Goal: Task Accomplishment & Management: Complete application form

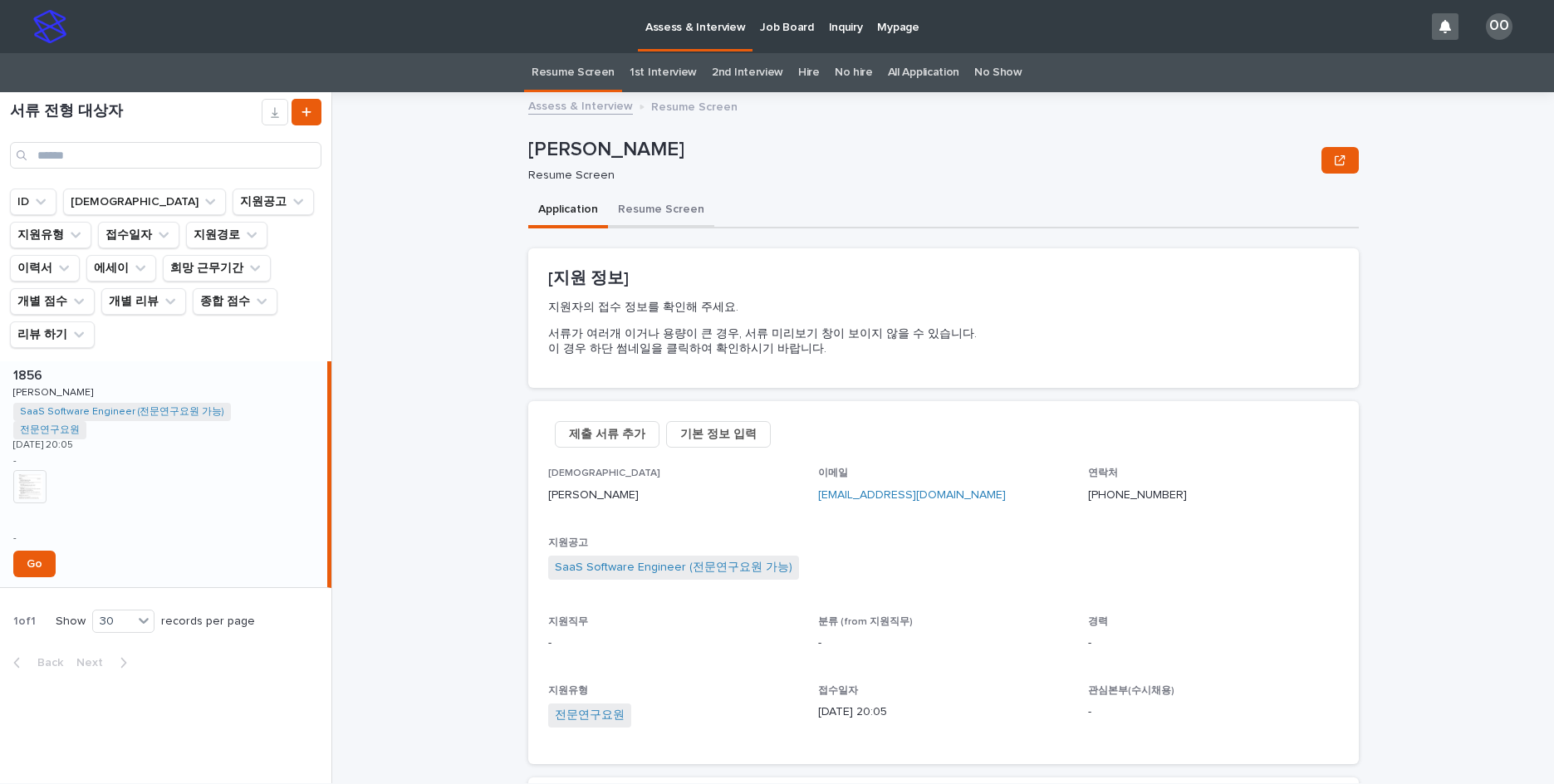
click at [638, 212] on button "Resume Screen" at bounding box center [661, 211] width 106 height 35
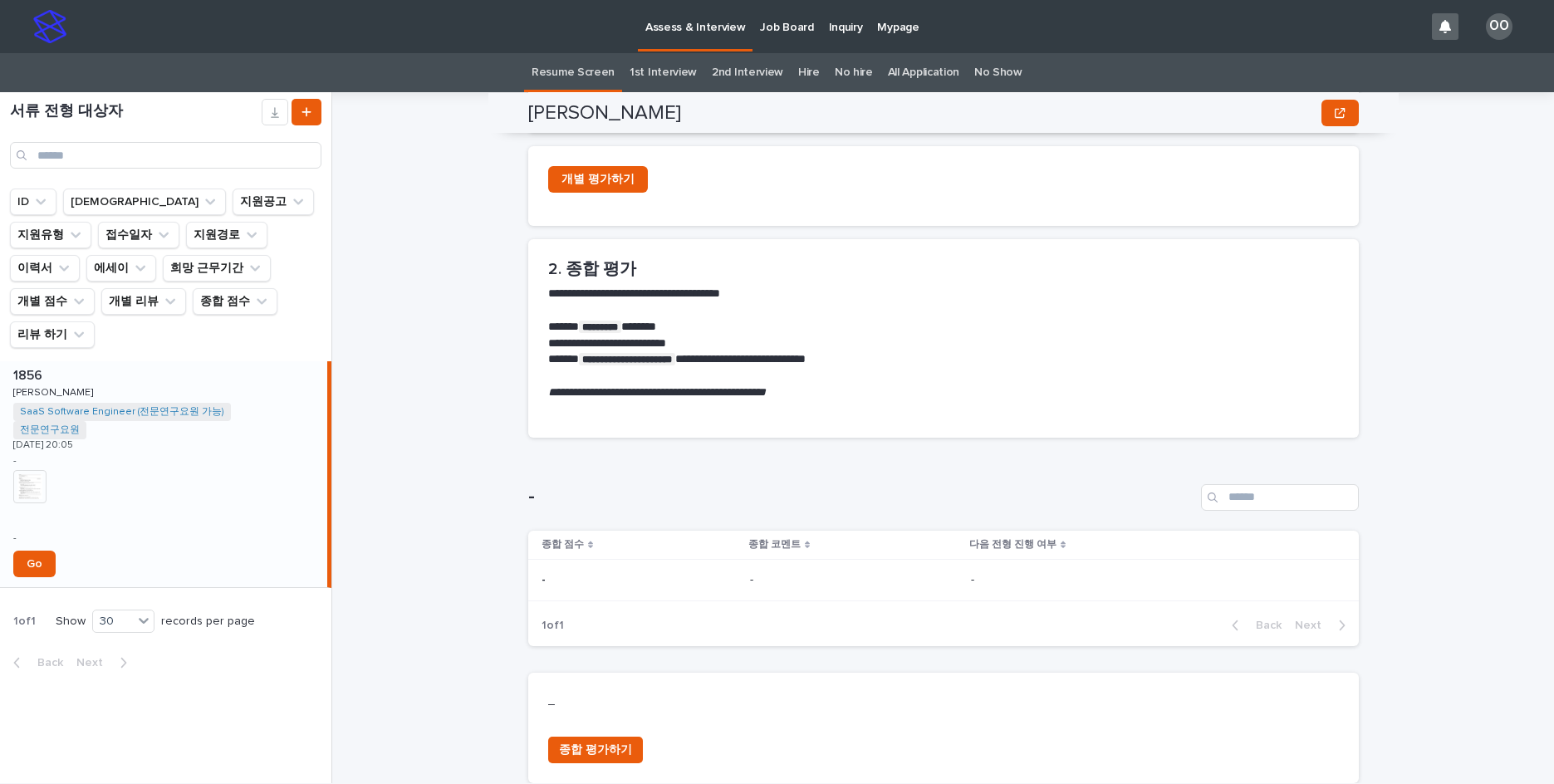
scroll to position [625, 0]
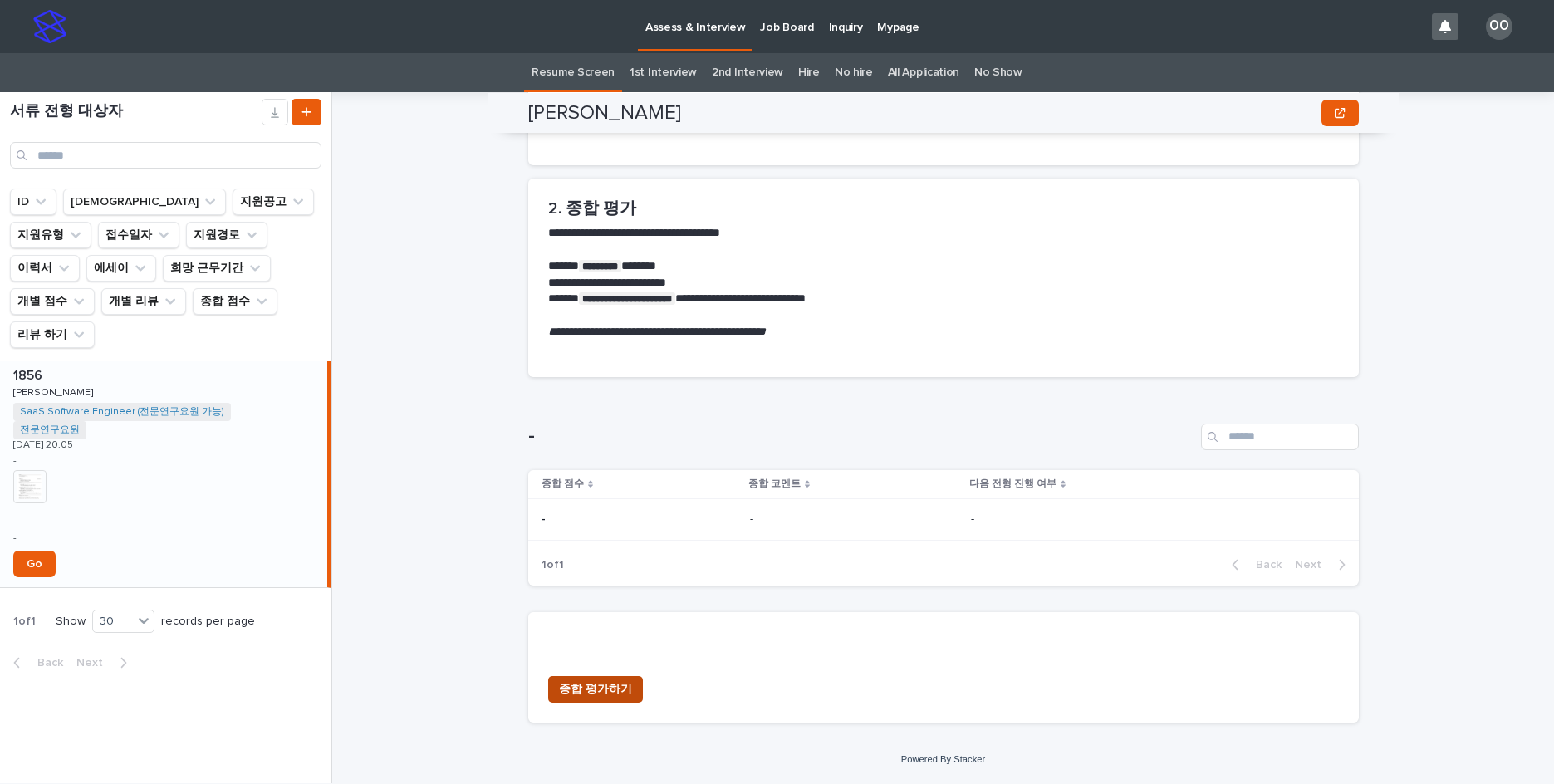
click at [578, 692] on span "종합 평가하기" at bounding box center [596, 689] width 73 height 16
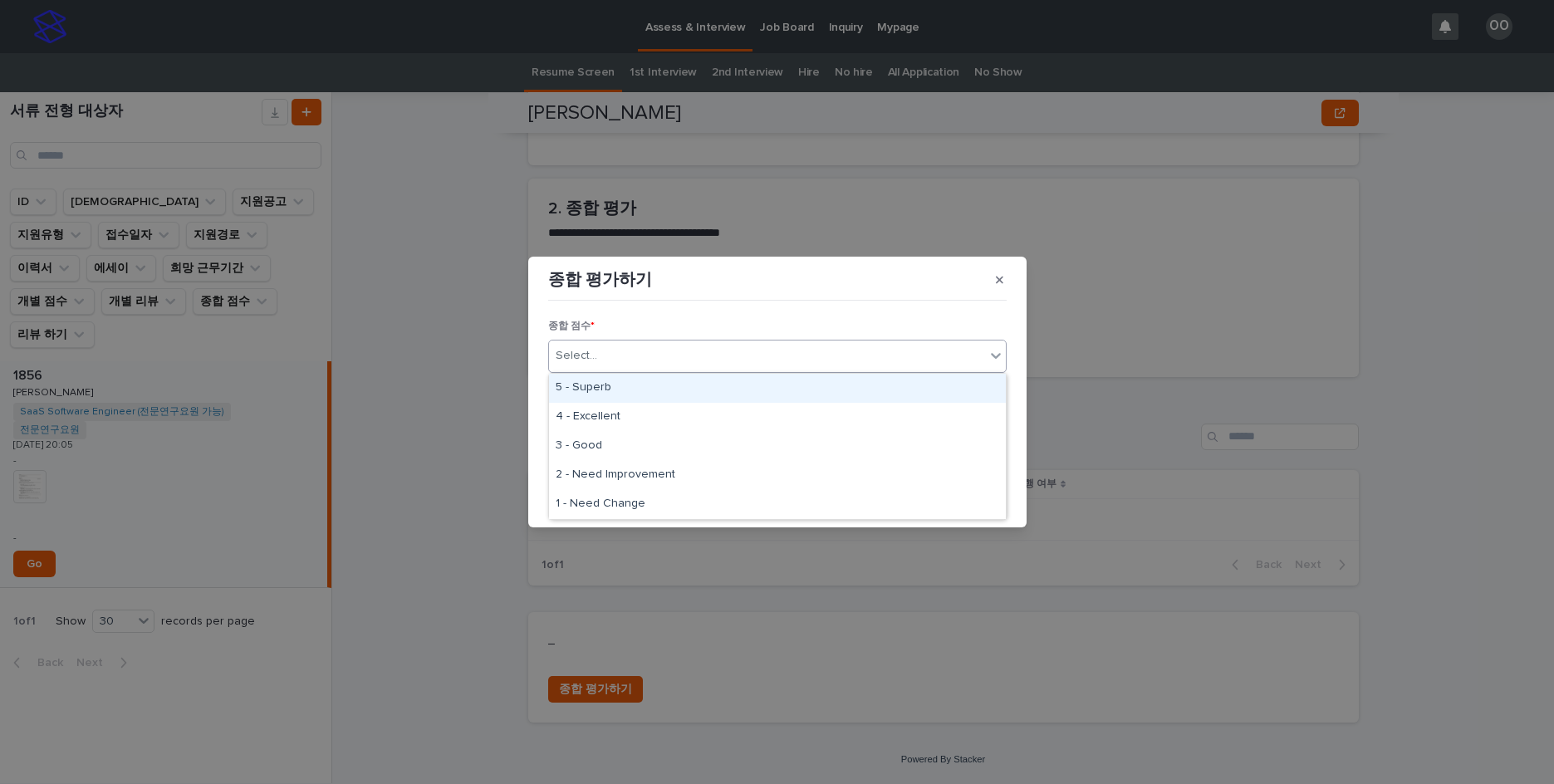
click at [747, 361] on div "Select..." at bounding box center [767, 355] width 436 height 27
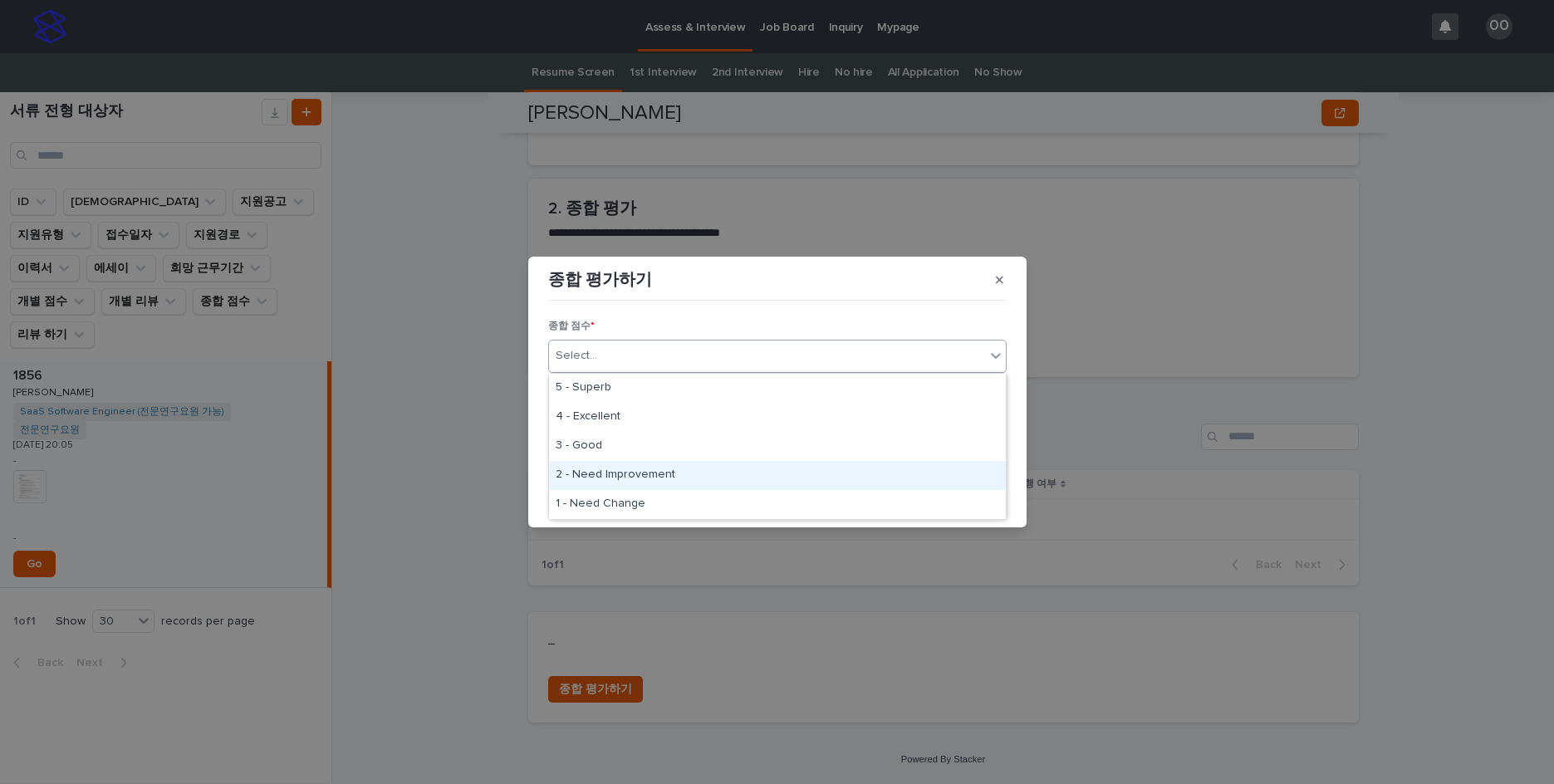
click at [687, 475] on div "2 - Need Improvement" at bounding box center [778, 475] width 457 height 29
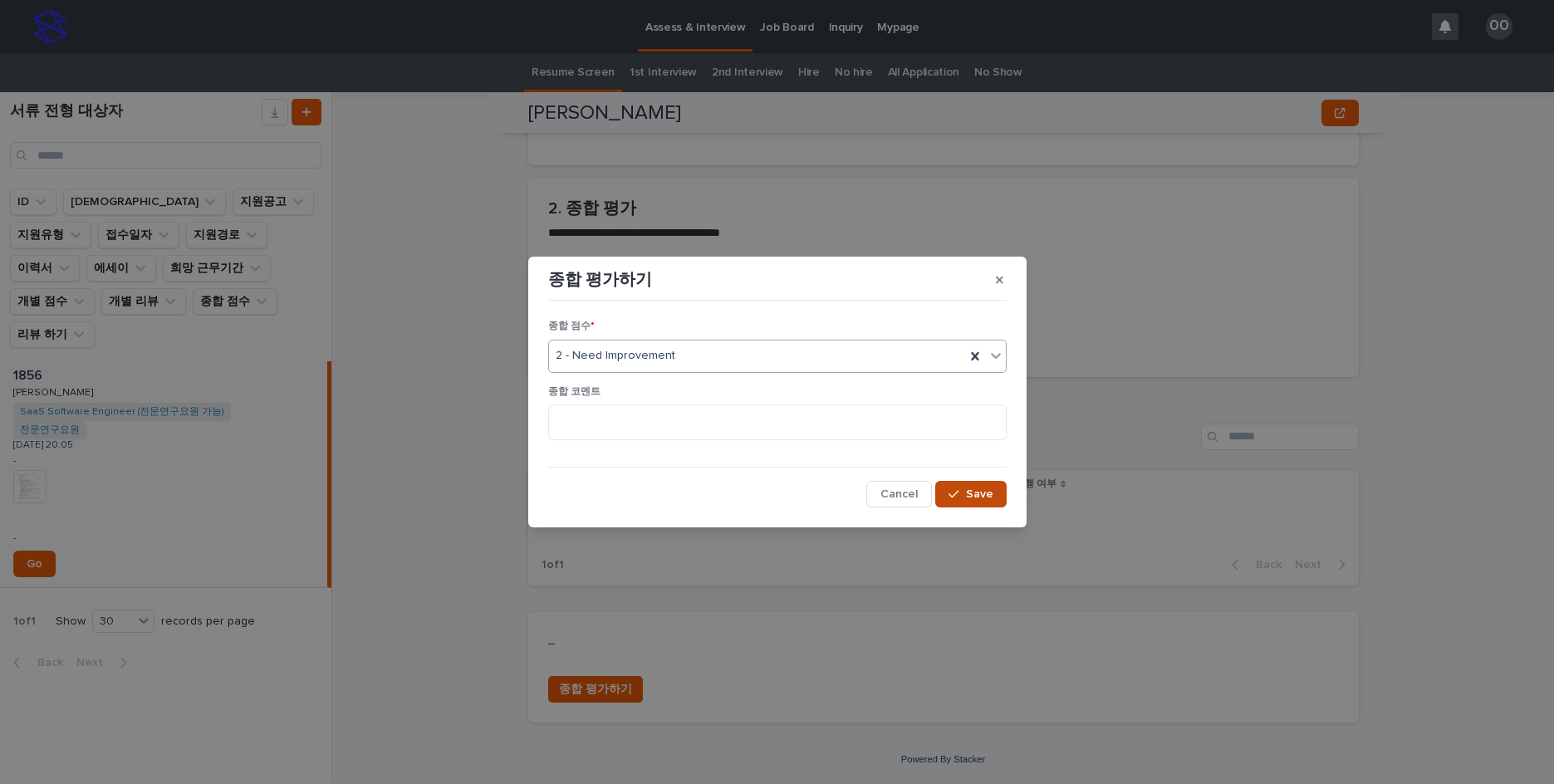
click at [981, 489] on span "Save" at bounding box center [980, 493] width 27 height 12
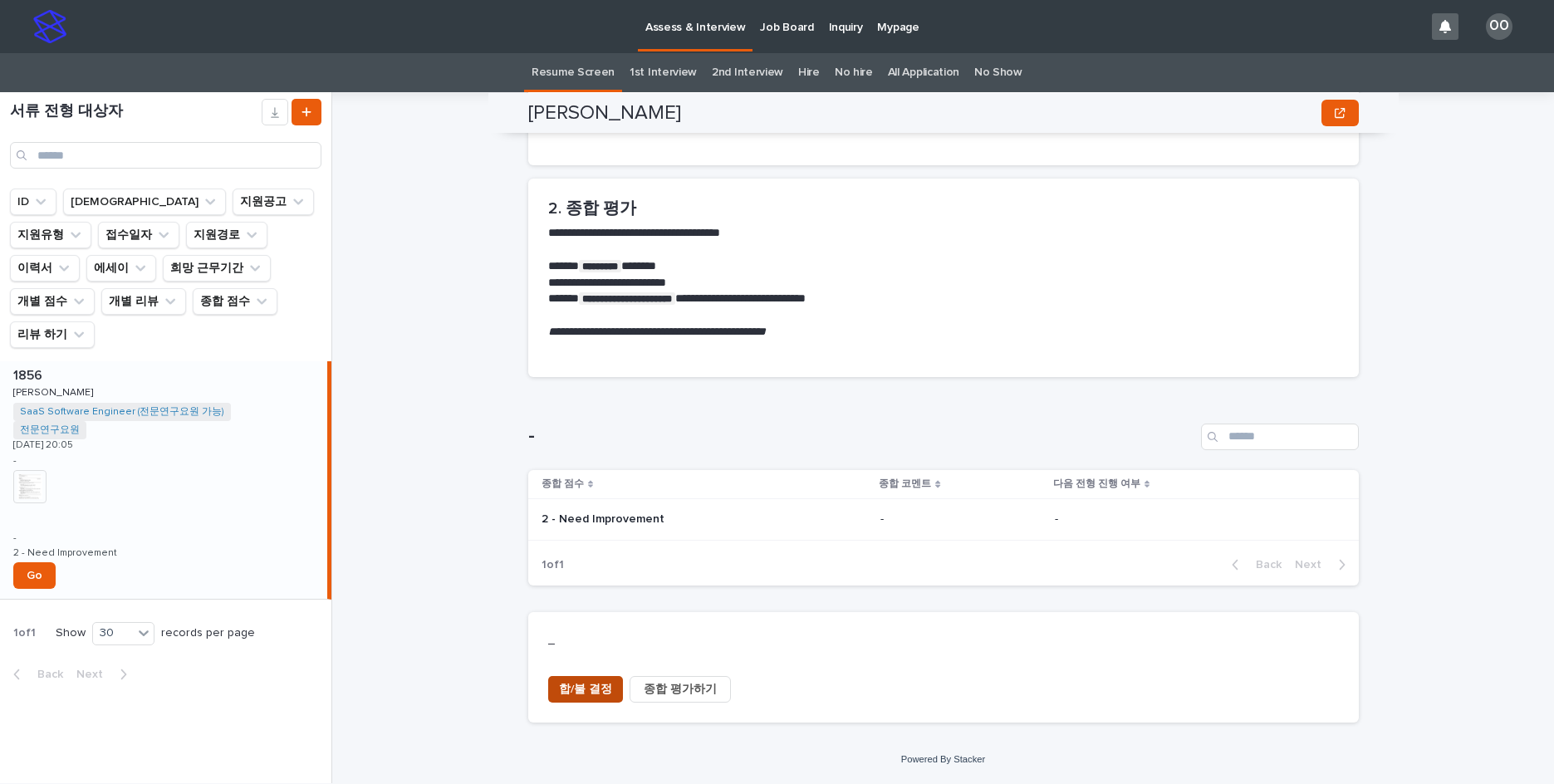
click at [592, 690] on span "합/불 결정" at bounding box center [586, 689] width 53 height 16
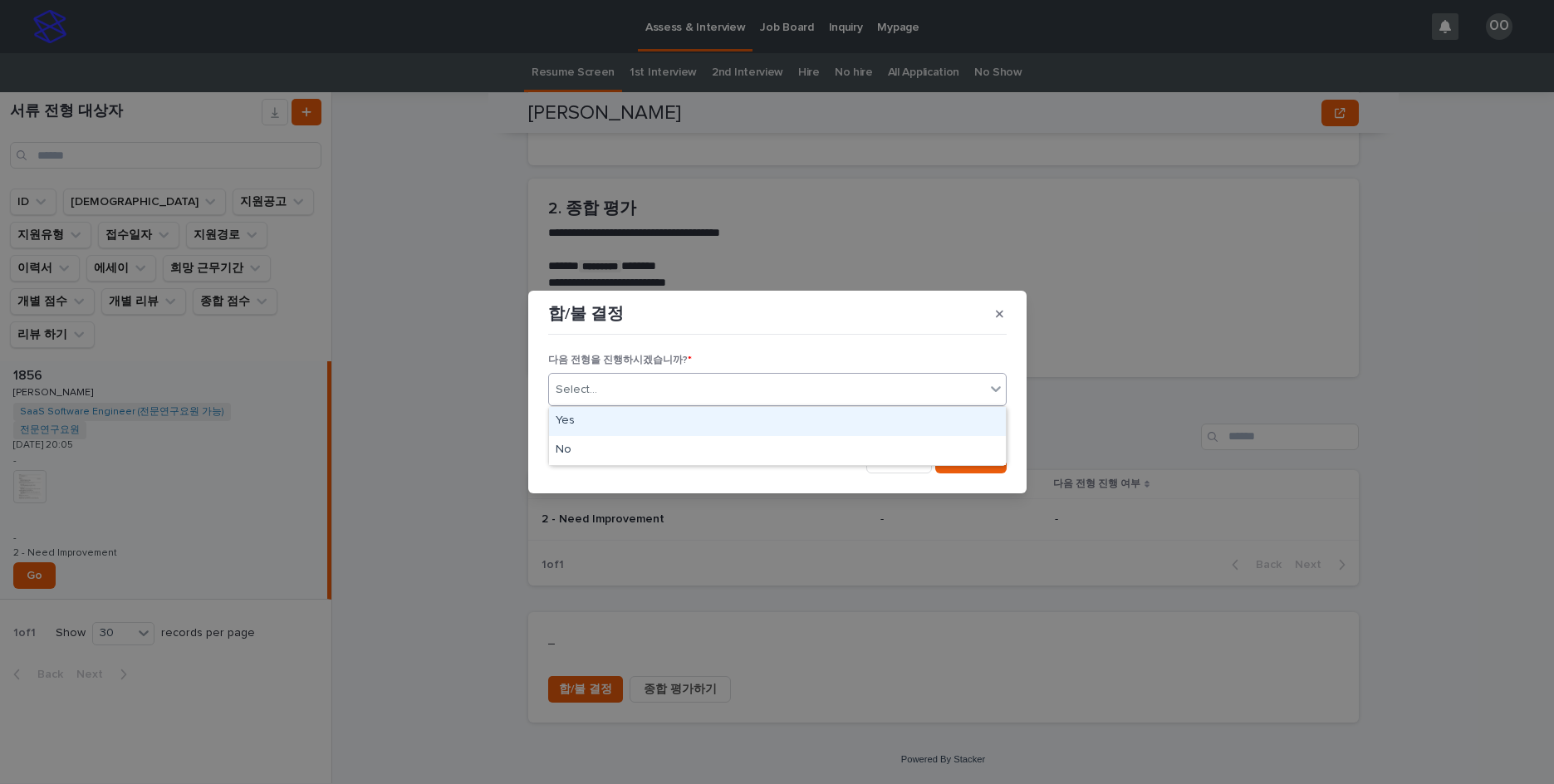
click at [795, 382] on div "Select..." at bounding box center [767, 390] width 436 height 27
click at [729, 432] on div "Yes" at bounding box center [778, 421] width 457 height 29
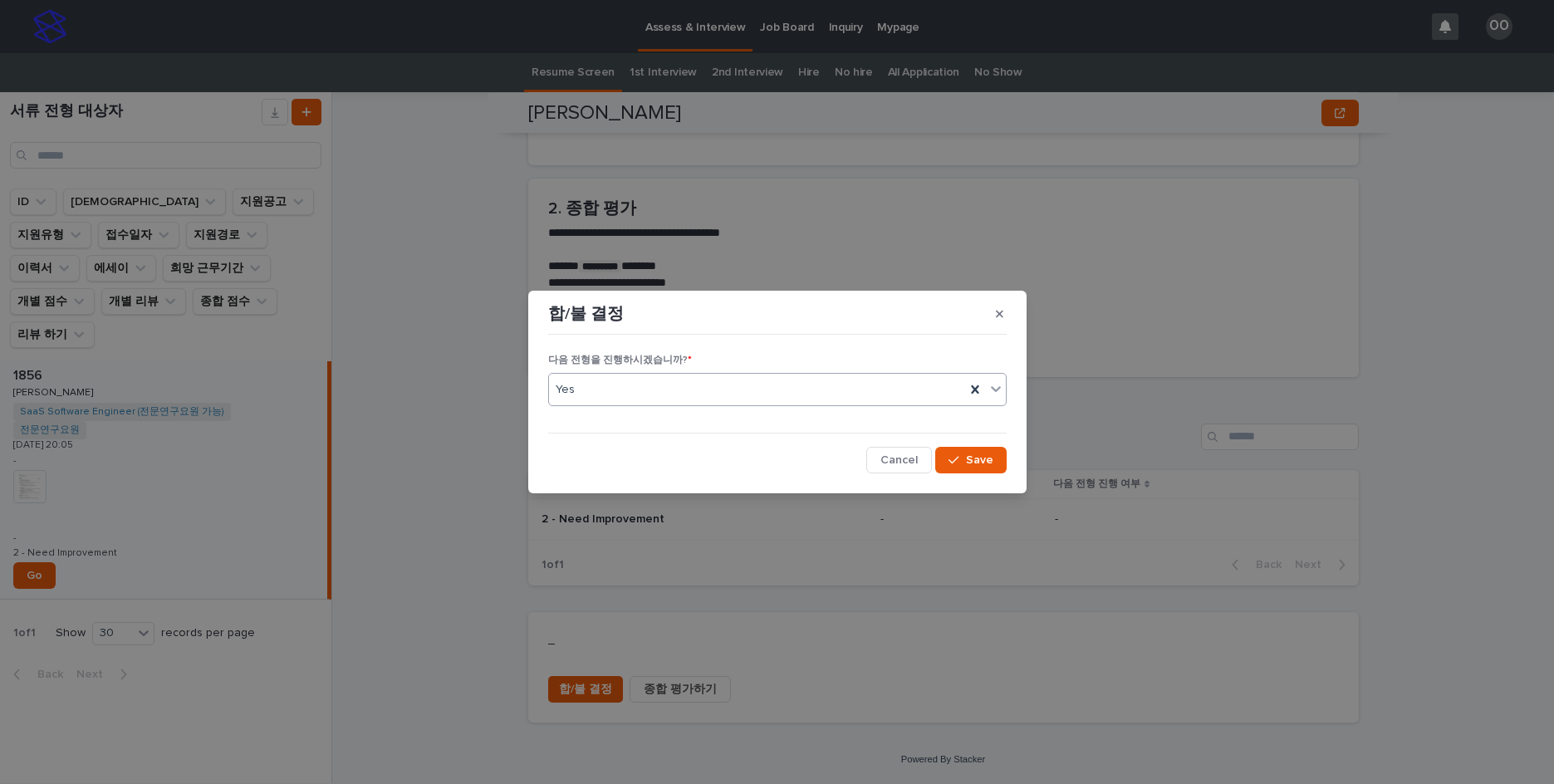
click at [696, 392] on div "Yes" at bounding box center [757, 390] width 416 height 27
click at [649, 456] on div "No" at bounding box center [778, 450] width 457 height 29
click at [990, 462] on span "Save" at bounding box center [980, 460] width 27 height 12
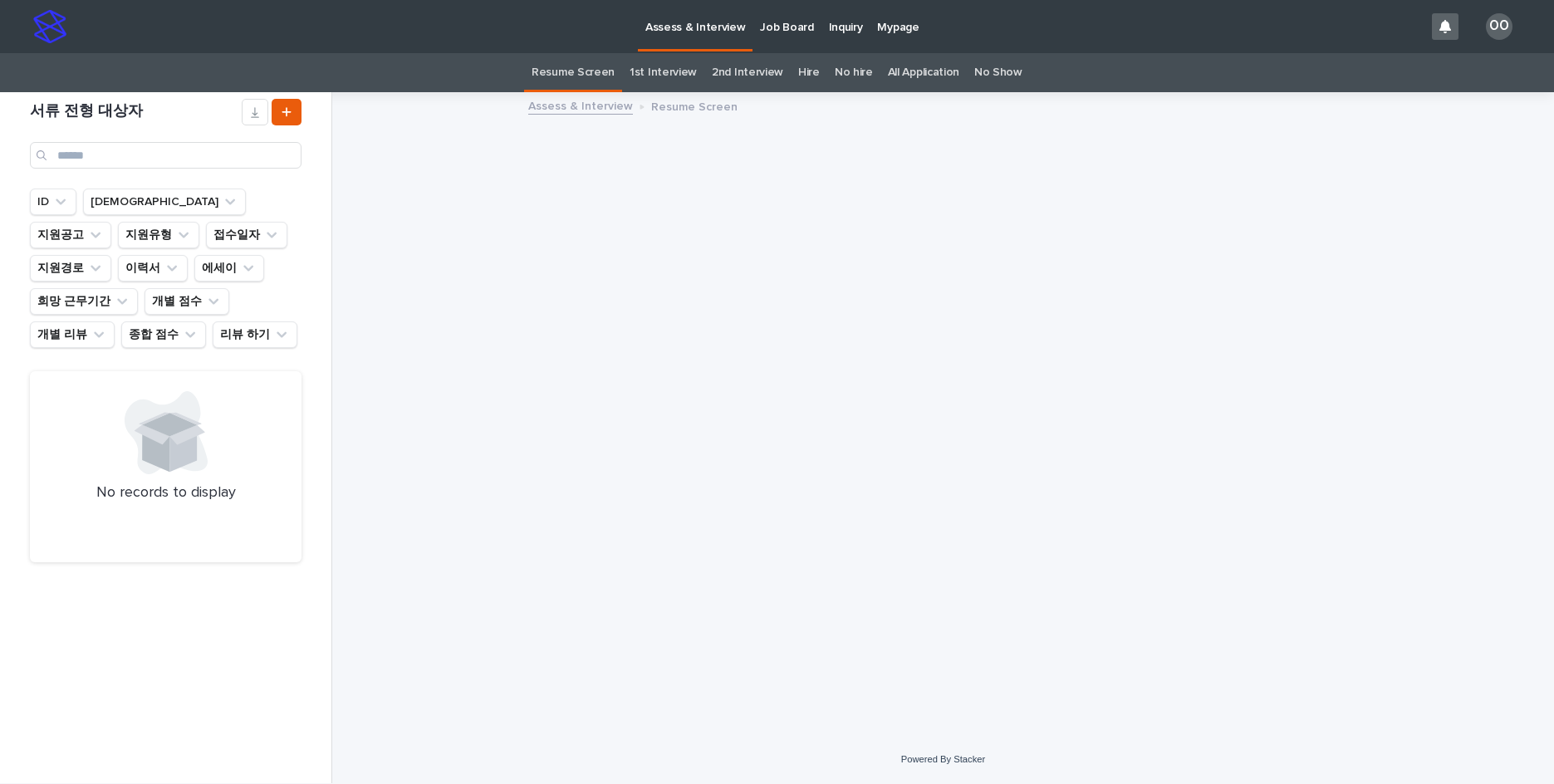
scroll to position [0, 0]
click at [856, 74] on link "No hire" at bounding box center [854, 72] width 38 height 39
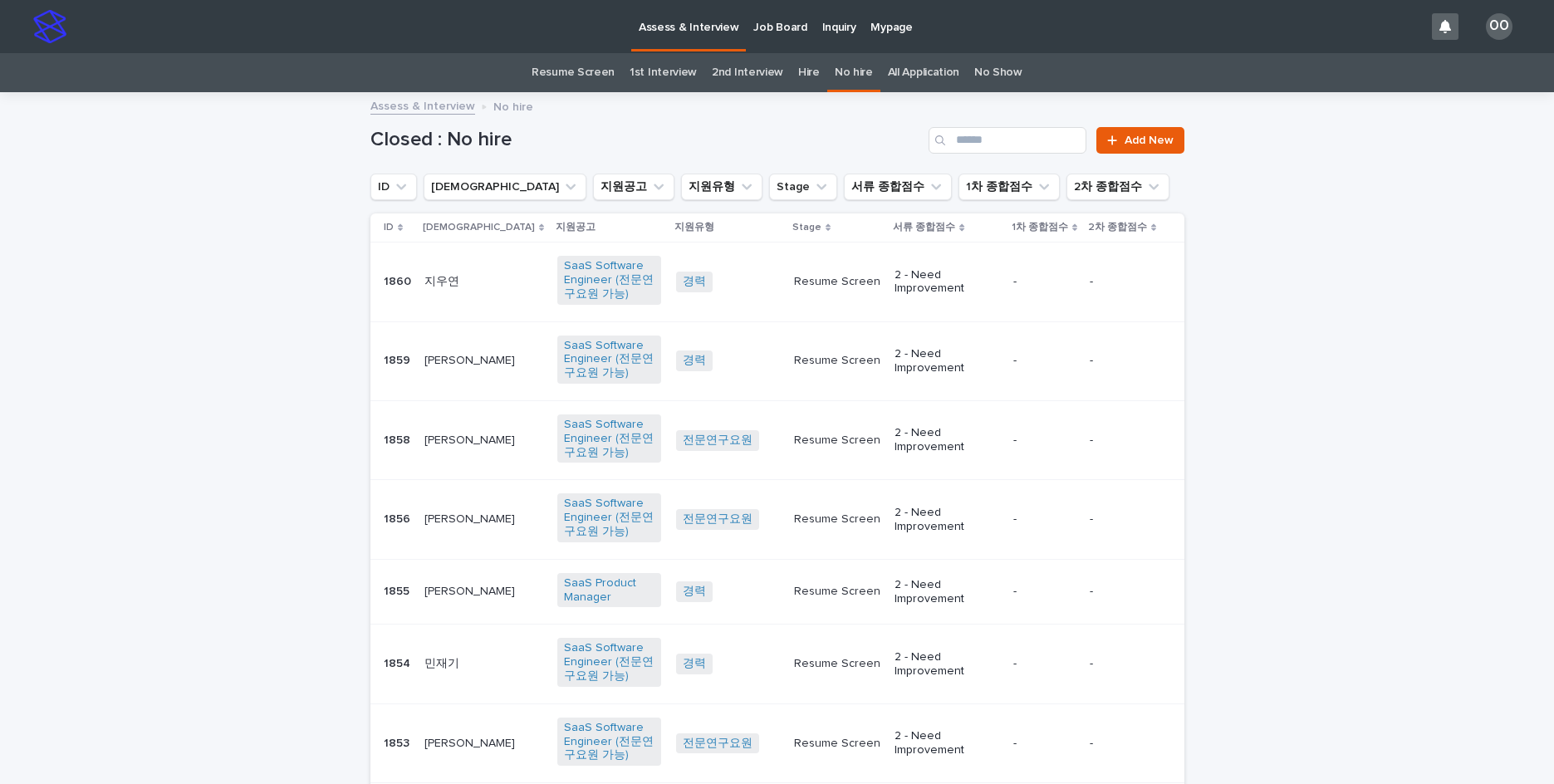
click at [862, 524] on p "Resume Screen" at bounding box center [837, 519] width 87 height 14
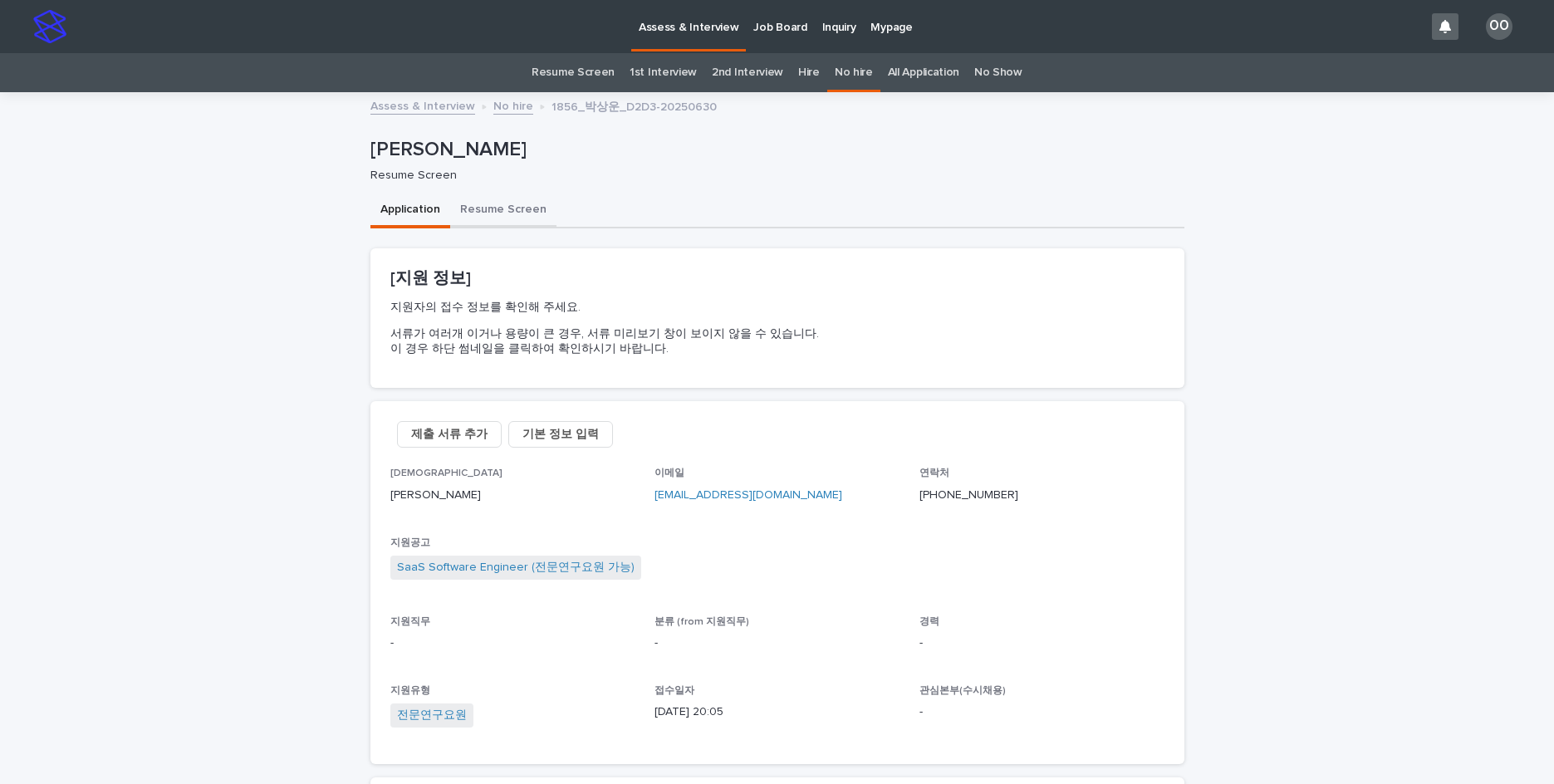
click at [519, 210] on button "Resume Screen" at bounding box center [503, 211] width 106 height 35
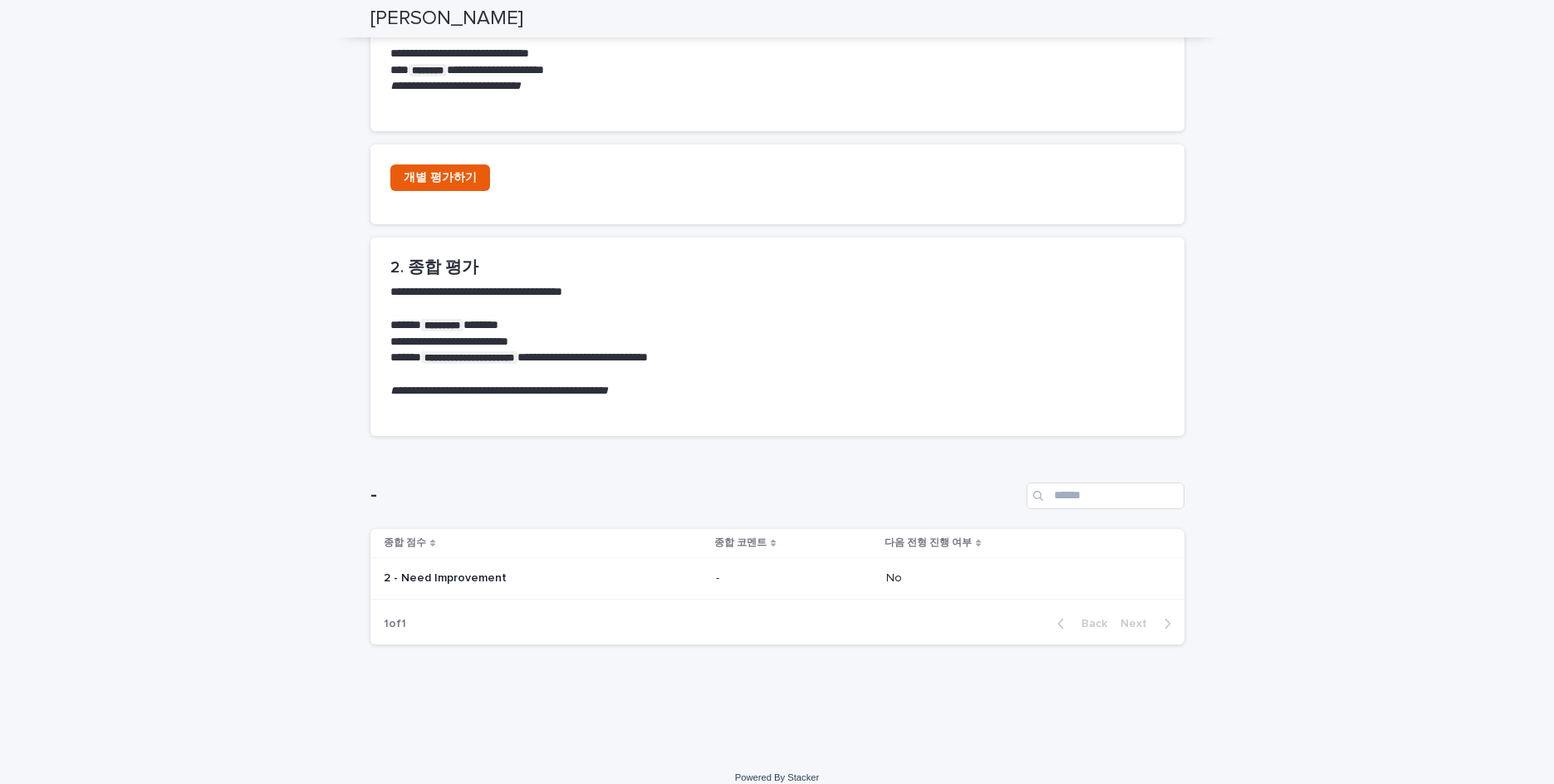
scroll to position [269, 0]
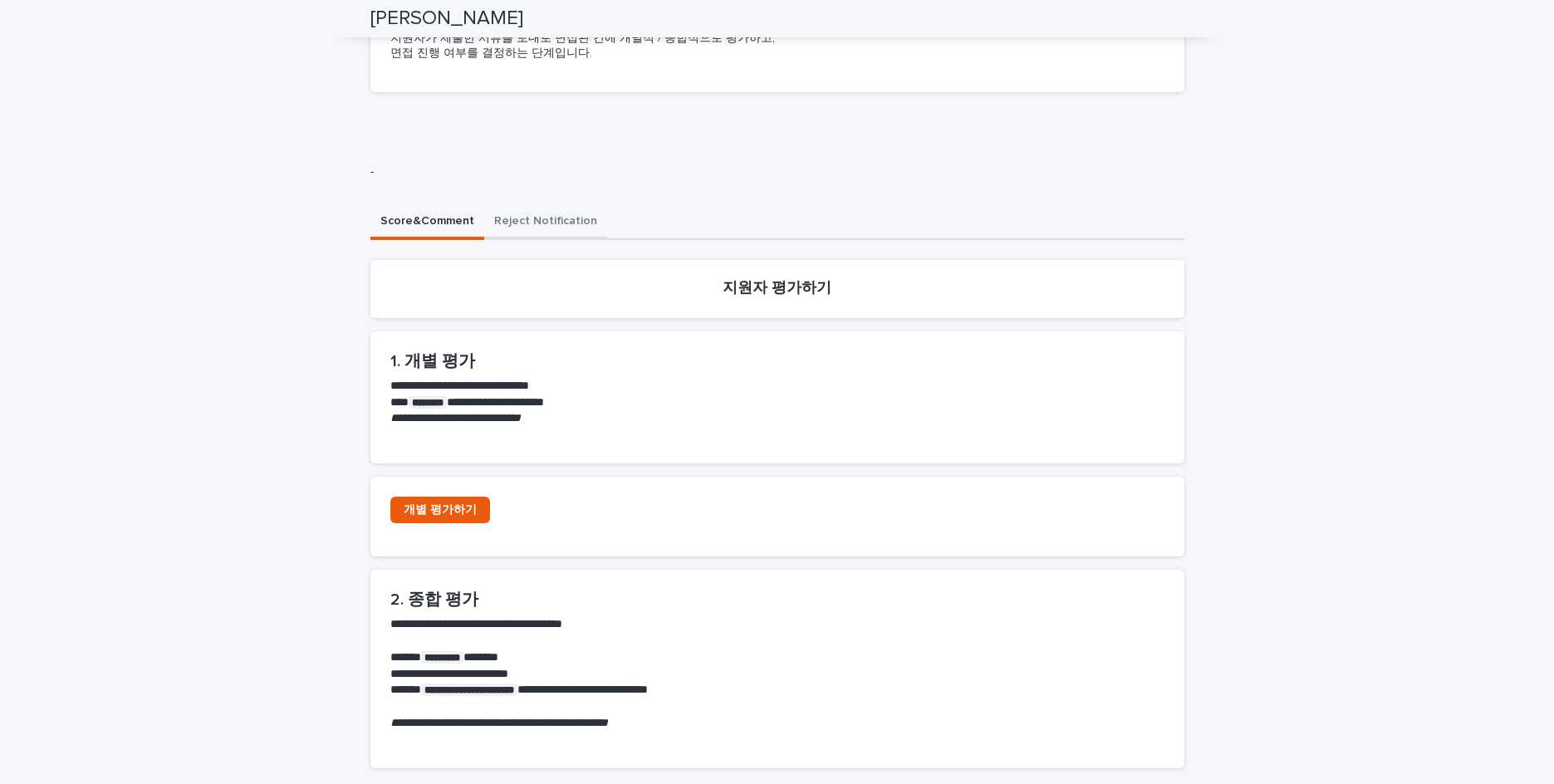
click at [527, 225] on div "**********" at bounding box center [777, 597] width 814 height 785
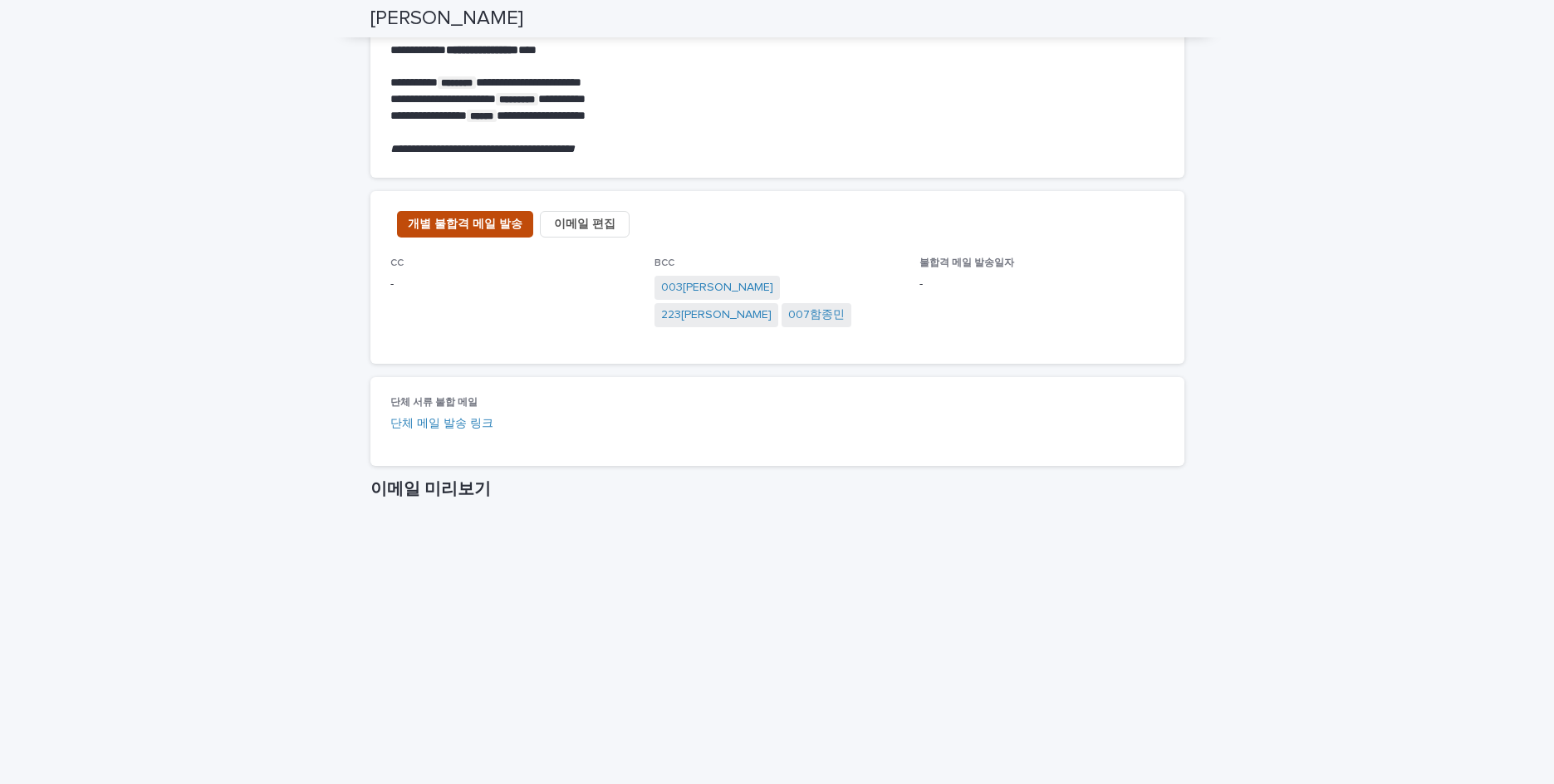
scroll to position [583, 0]
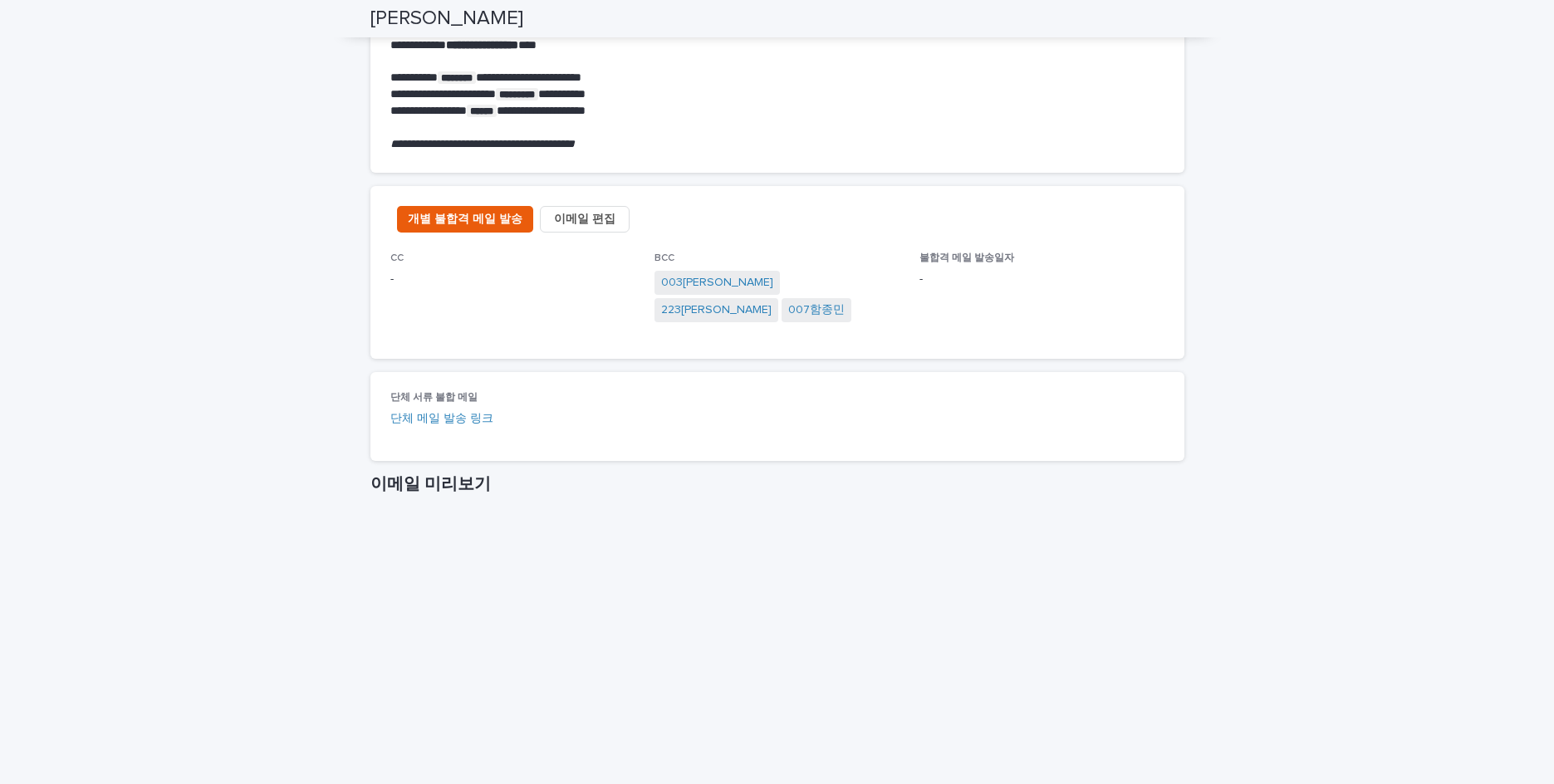
click at [559, 222] on span "이메일 편집" at bounding box center [584, 219] width 61 height 16
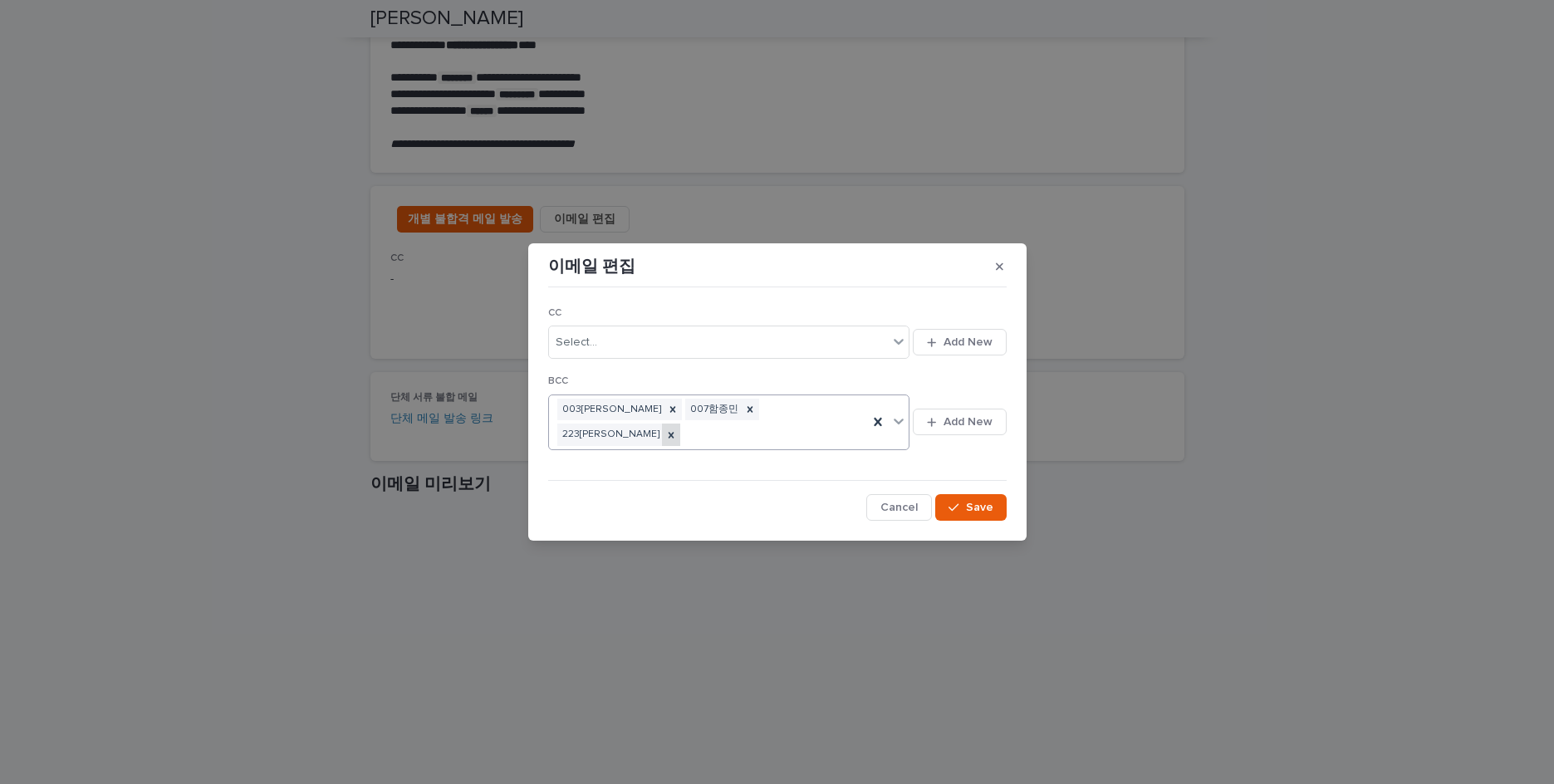
drag, startPoint x: 764, startPoint y: 418, endPoint x: 714, endPoint y: 418, distance: 50.0
click at [677, 429] on icon at bounding box center [671, 435] width 12 height 12
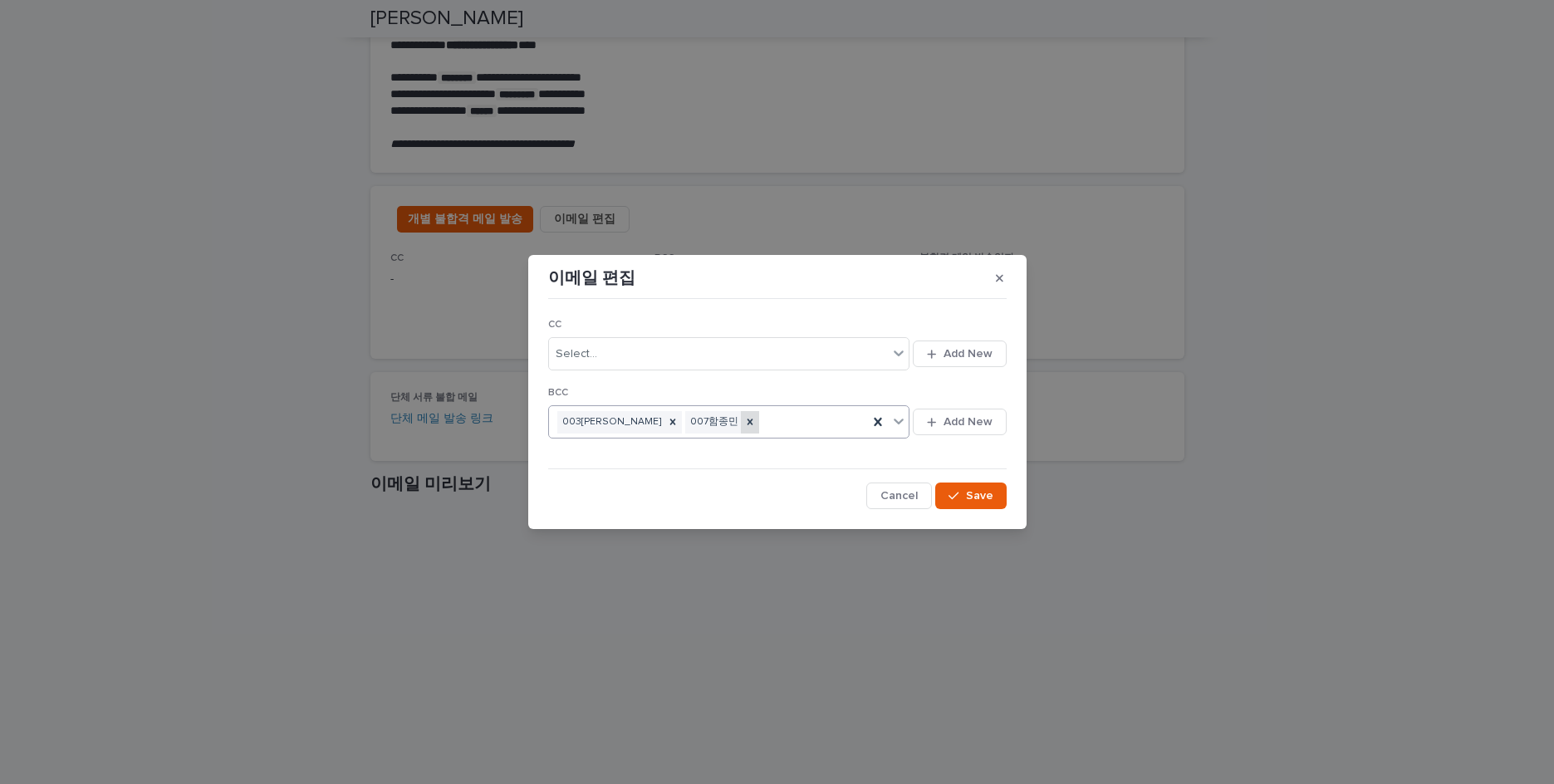
click at [744, 418] on icon at bounding box center [750, 421] width 12 height 12
click at [957, 495] on icon "button" at bounding box center [953, 496] width 10 height 7
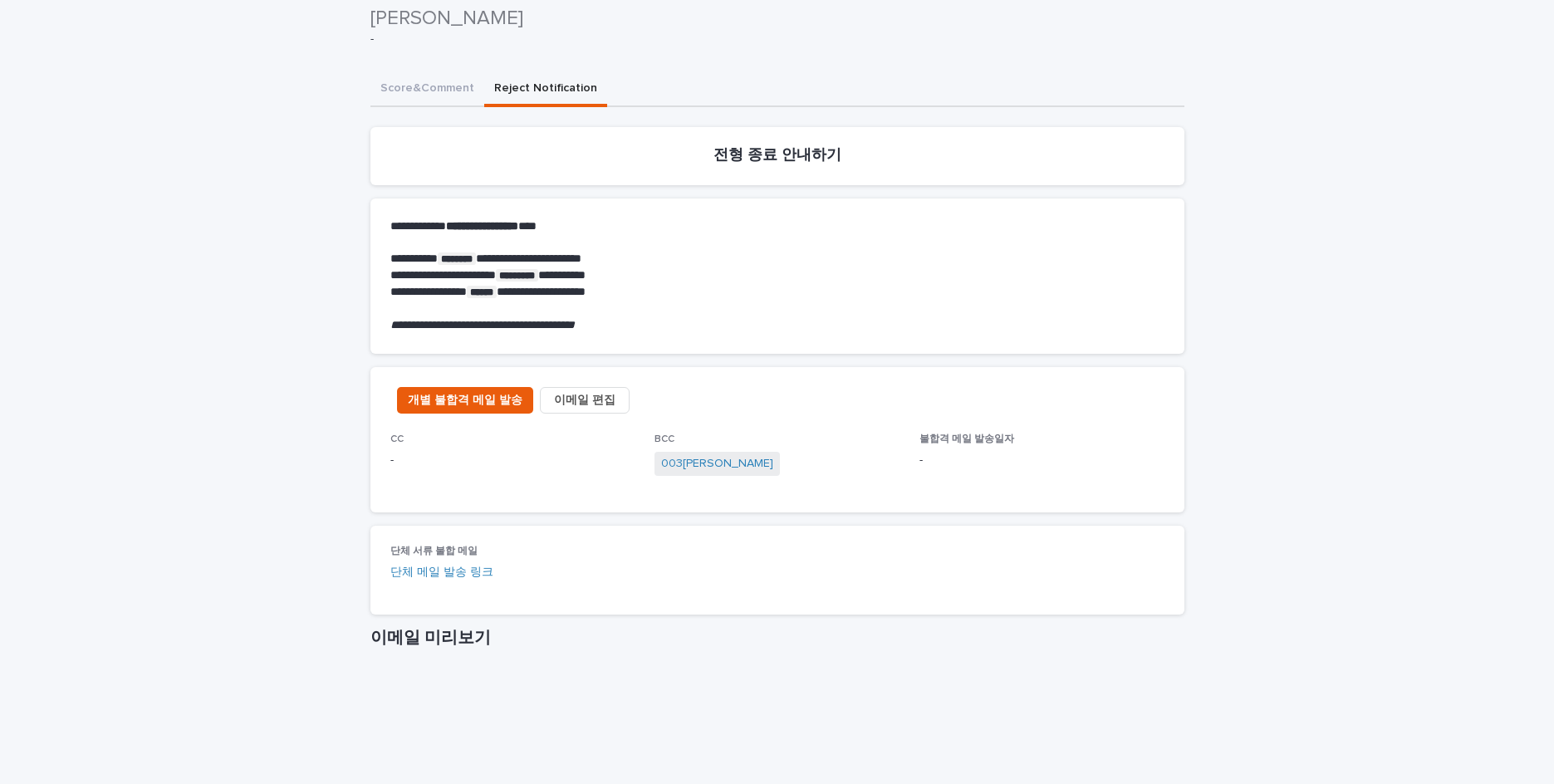
scroll to position [415, 0]
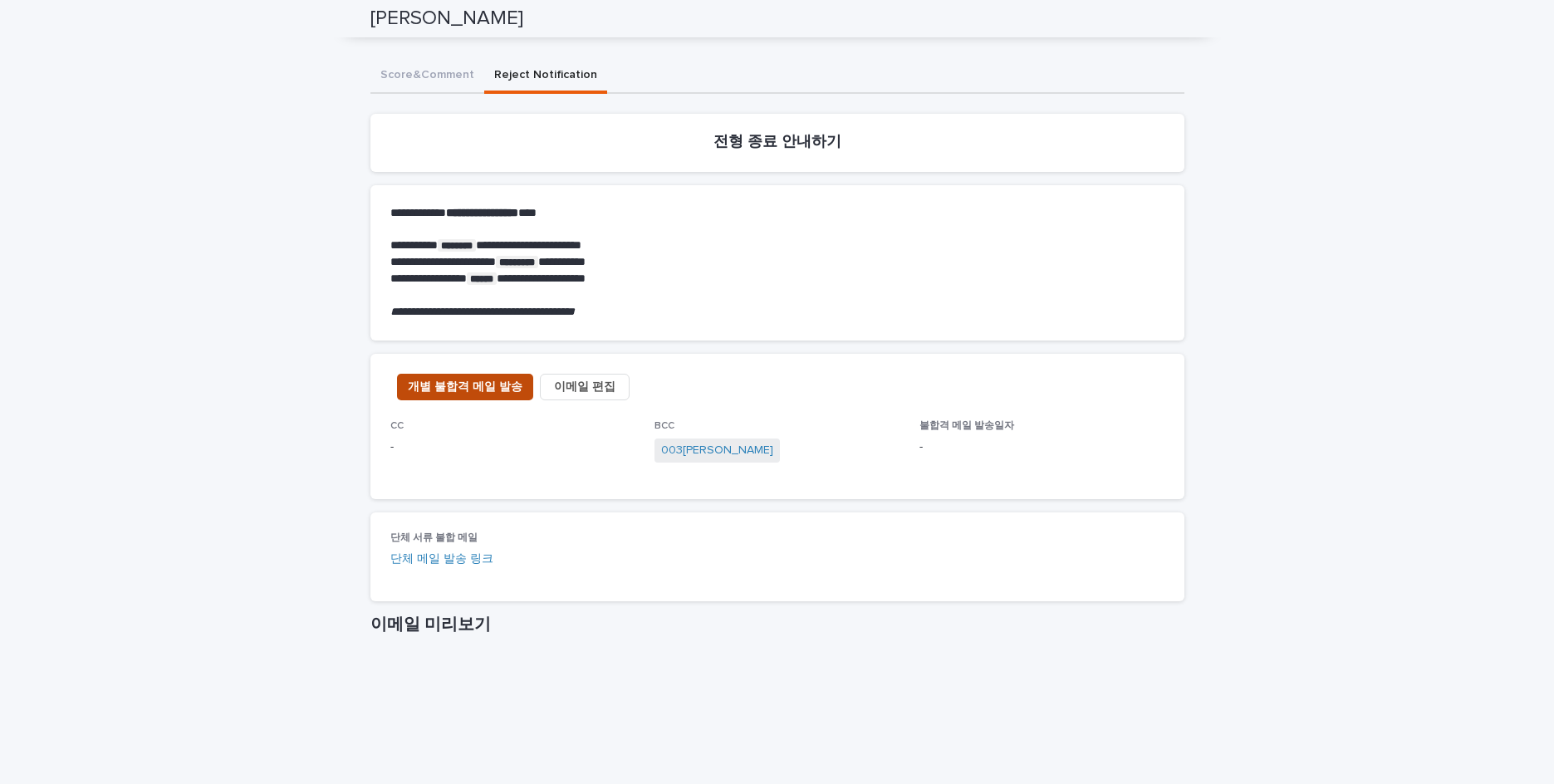
click at [475, 389] on span "개별 불합격 메일 발송" at bounding box center [464, 387] width 114 height 16
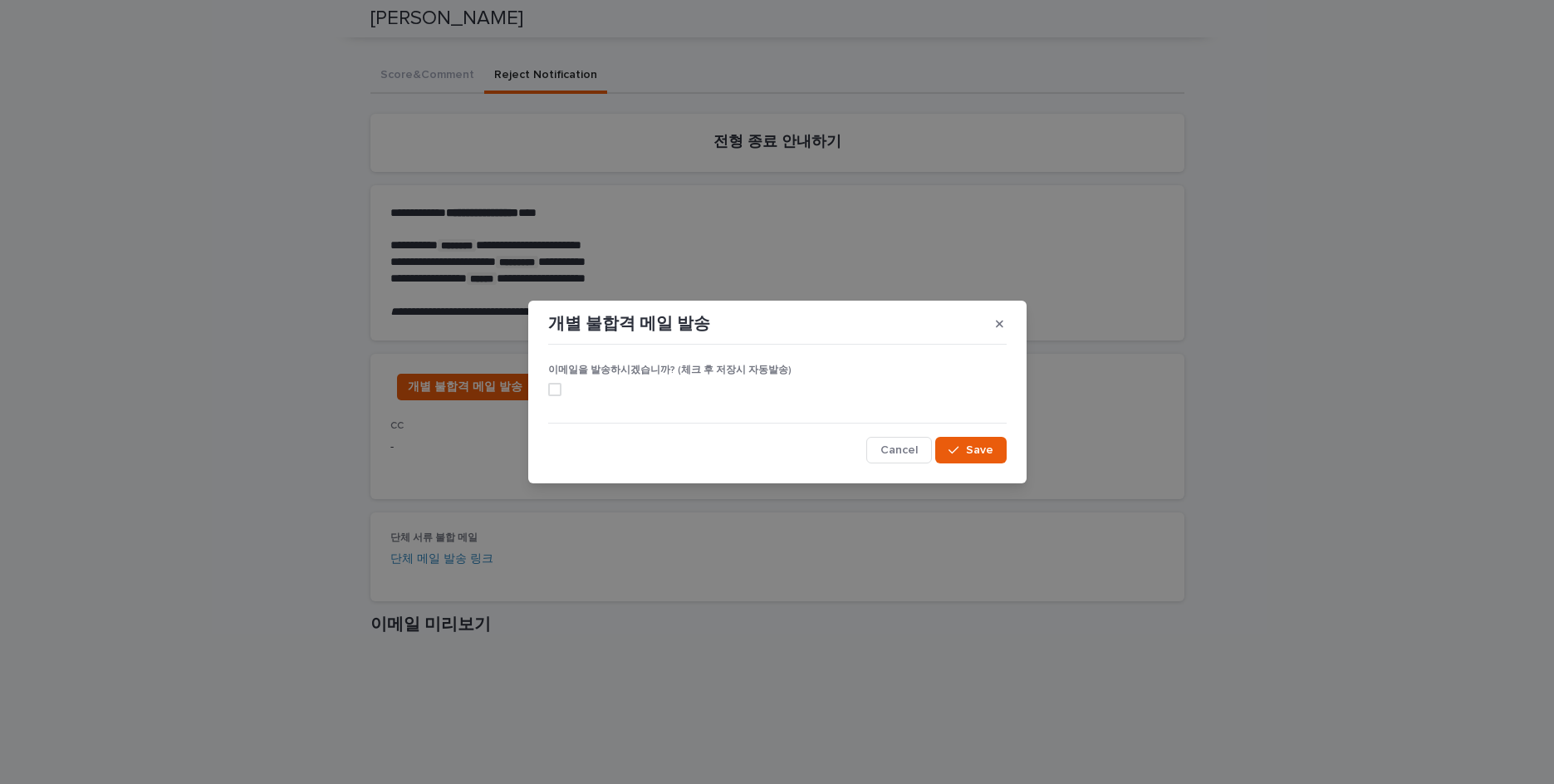
click at [557, 390] on span at bounding box center [555, 389] width 14 height 14
click at [963, 451] on div "button" at bounding box center [957, 450] width 16 height 12
